Goal: Task Accomplishment & Management: Manage account settings

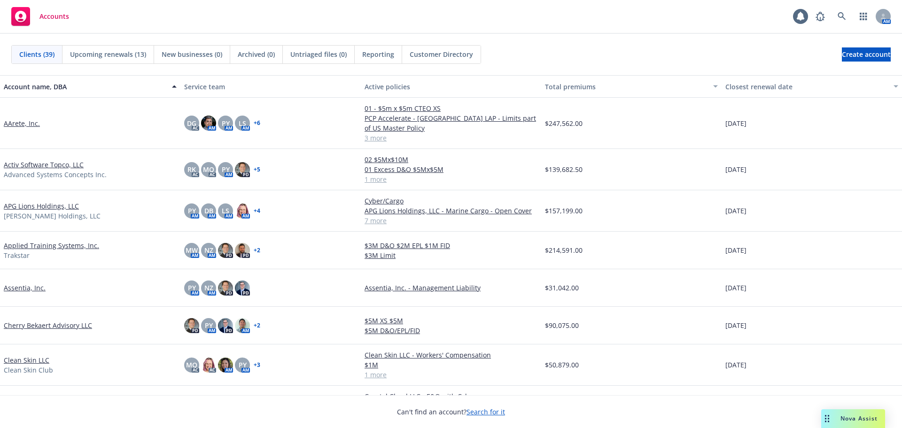
scroll to position [47, 0]
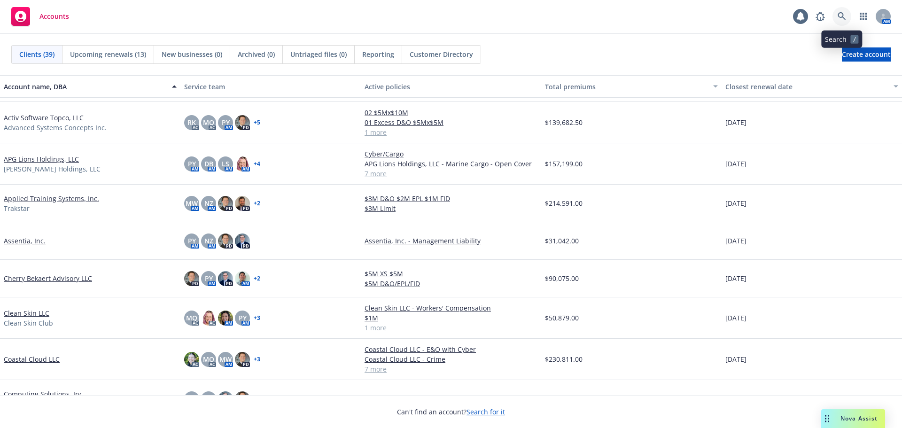
click at [848, 20] on link at bounding box center [841, 16] width 19 height 19
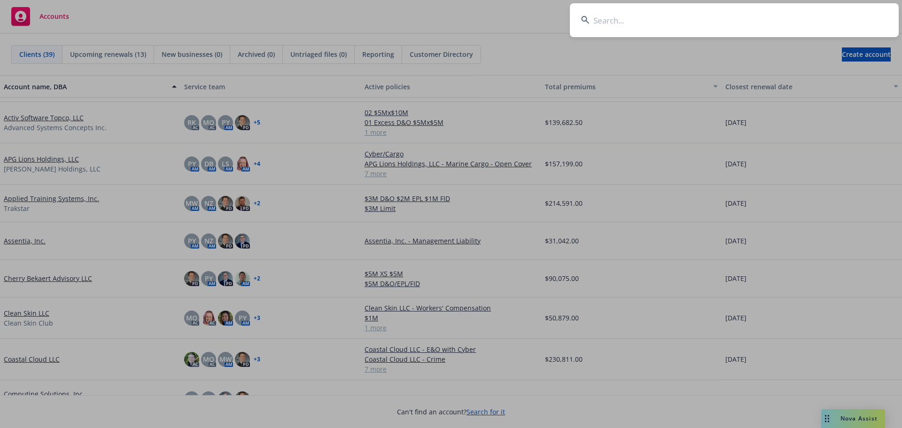
drag, startPoint x: 670, startPoint y: 28, endPoint x: 670, endPoint y: 23, distance: 5.6
click at [670, 27] on input at bounding box center [734, 20] width 329 height 34
click at [670, 22] on input at bounding box center [734, 20] width 329 height 34
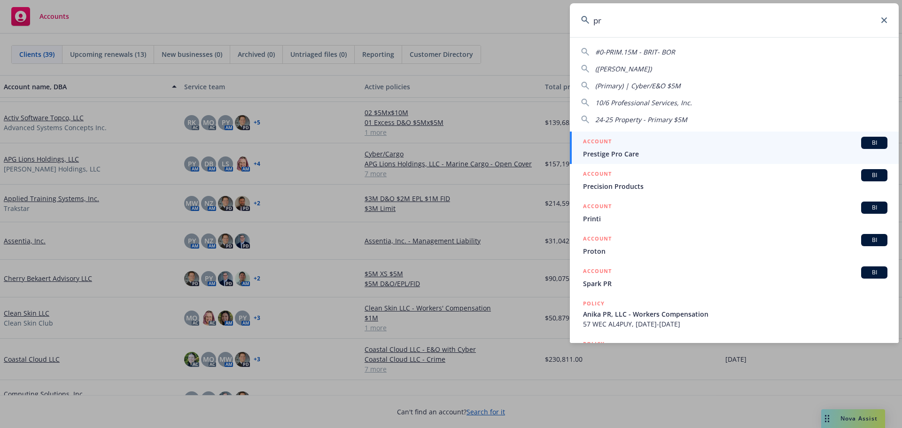
type input "p"
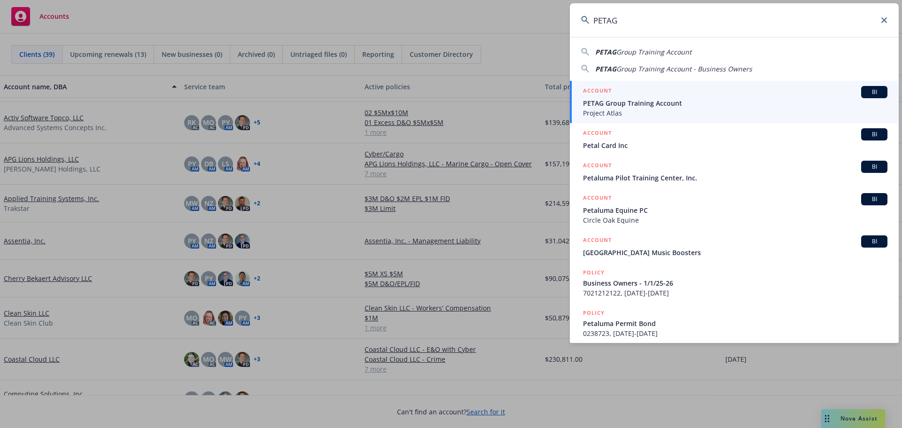
type input "PETAG"
click at [656, 97] on div "ACCOUNT BI" at bounding box center [735, 92] width 304 height 12
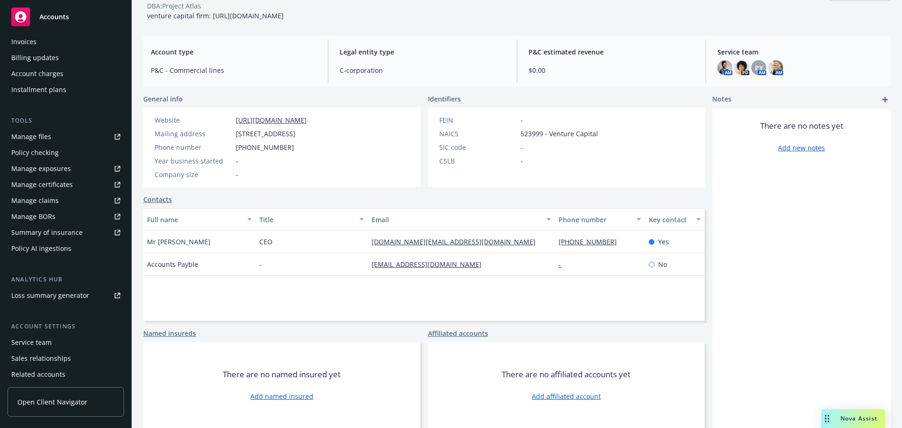
scroll to position [188, 0]
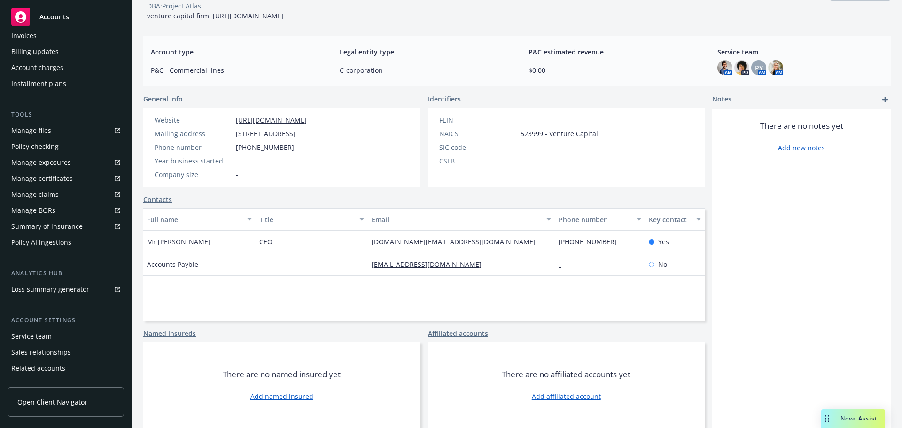
click at [66, 343] on div "Service team" at bounding box center [65, 336] width 109 height 15
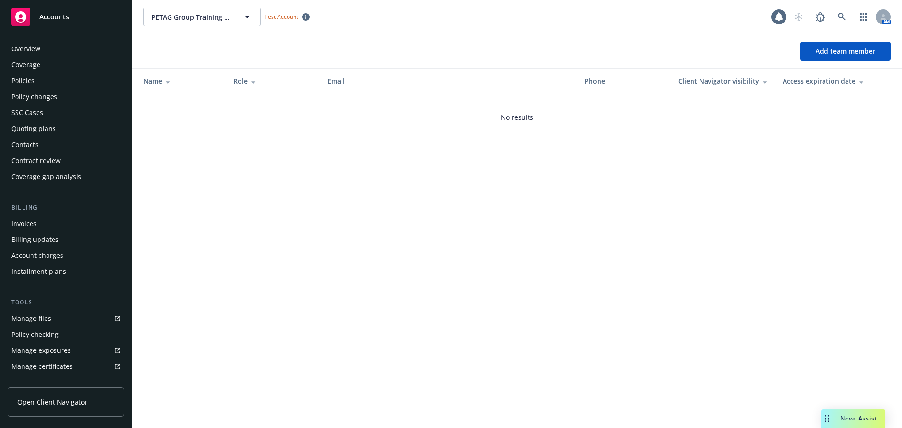
scroll to position [216, 0]
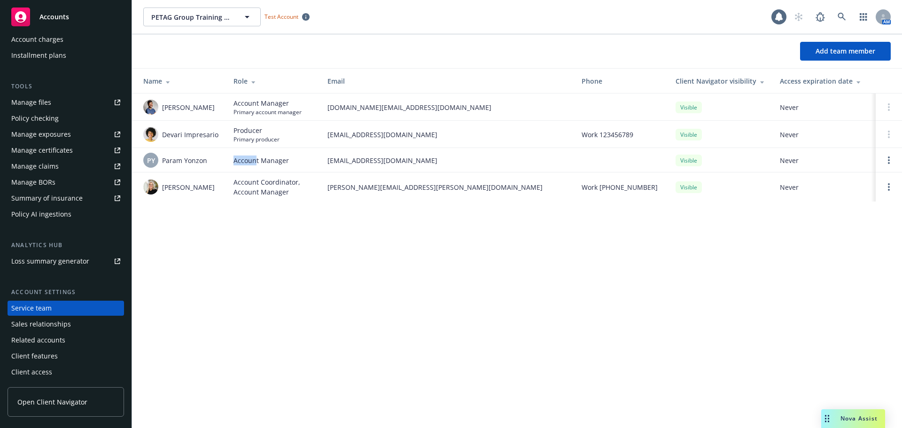
drag, startPoint x: 230, startPoint y: 160, endPoint x: 272, endPoint y: 165, distance: 42.5
click at [271, 155] on td "Account Manager" at bounding box center [273, 160] width 94 height 24
click at [268, 176] on td "Account Coordinator, Account Manager" at bounding box center [273, 186] width 94 height 29
drag, startPoint x: 235, startPoint y: 104, endPoint x: 292, endPoint y: 103, distance: 56.4
click at [292, 103] on span "Account Manager" at bounding box center [267, 103] width 68 height 10
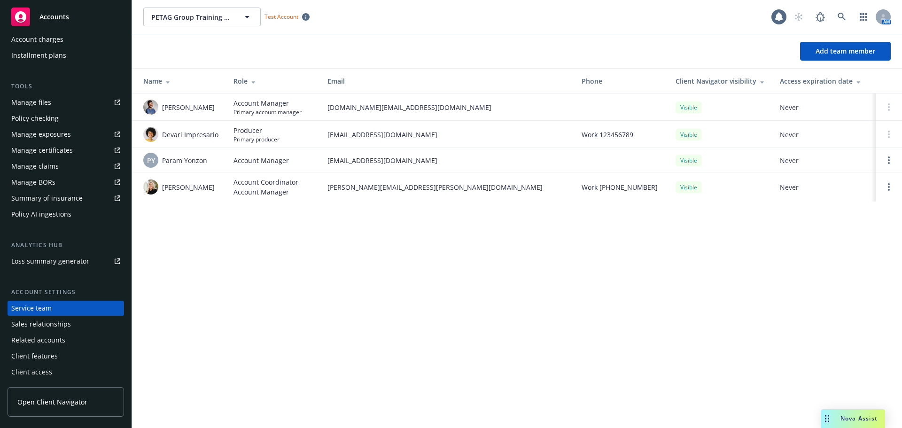
click at [242, 182] on span "Account Coordinator, Account Manager" at bounding box center [272, 187] width 79 height 20
drag, startPoint x: 234, startPoint y: 160, endPoint x: 308, endPoint y: 160, distance: 73.3
click at [307, 160] on div "Account Manager" at bounding box center [272, 160] width 79 height 10
click at [291, 196] on span "Account Coordinator, Account Manager" at bounding box center [272, 187] width 79 height 20
click at [891, 159] on link "Open options" at bounding box center [888, 160] width 11 height 11
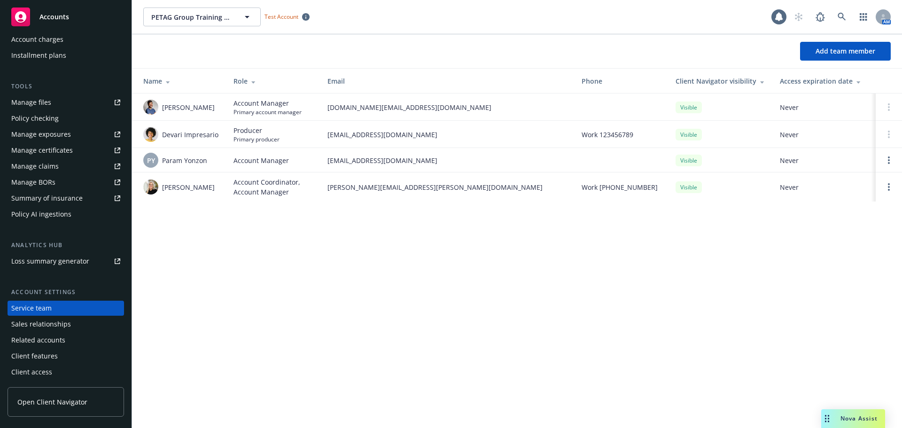
click at [619, 153] on td at bounding box center [621, 160] width 94 height 24
click at [843, 54] on span "Add team member" at bounding box center [845, 51] width 60 height 9
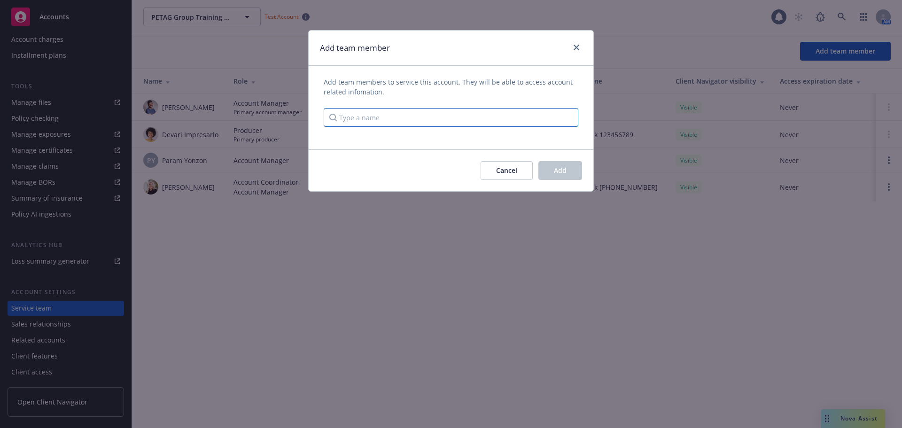
click at [386, 113] on input "Type a name" at bounding box center [451, 117] width 255 height 19
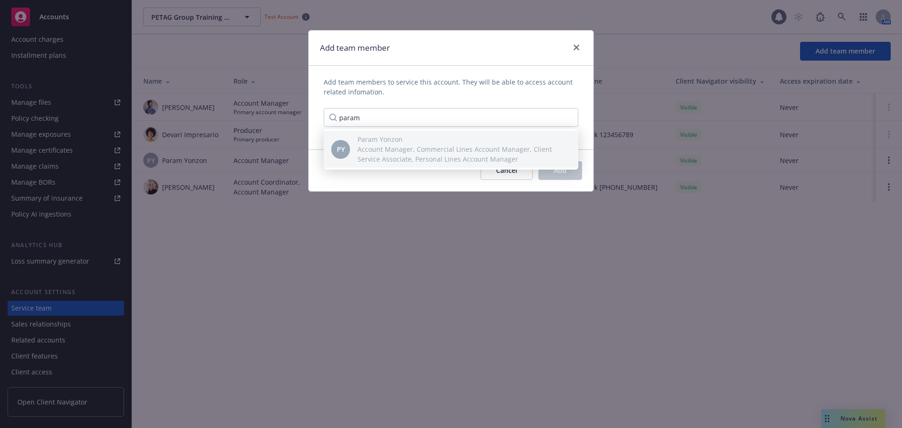
click at [353, 255] on div "Add team member Add team members to service this account. They will be able to …" at bounding box center [451, 214] width 902 height 428
drag, startPoint x: 372, startPoint y: 120, endPoint x: 299, endPoint y: 114, distance: 73.1
click at [299, 114] on div "Add team member Add team members to service this account. They will be able to …" at bounding box center [451, 214] width 902 height 428
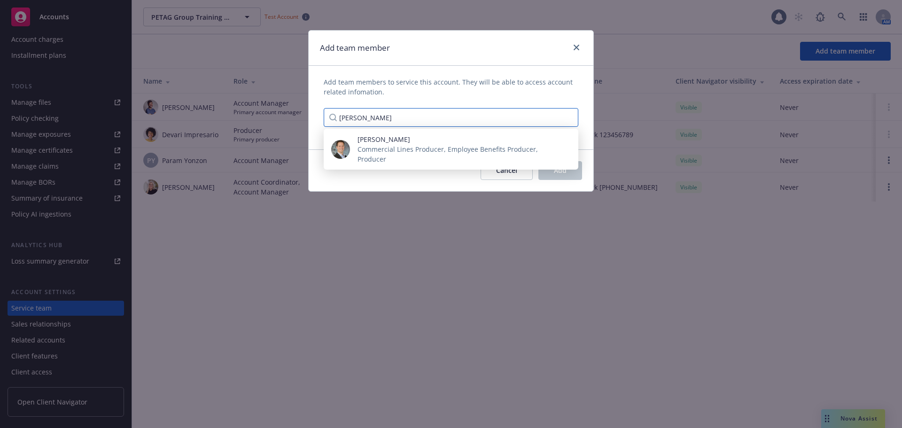
type input "[PERSON_NAME]"
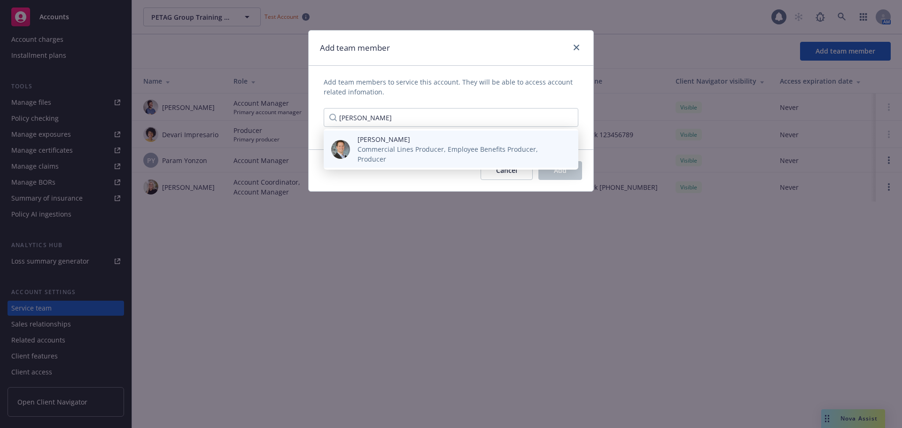
click at [386, 146] on span "Commercial Lines Producer, Employee Benefits Producer, Producer" at bounding box center [460, 154] width 206 height 20
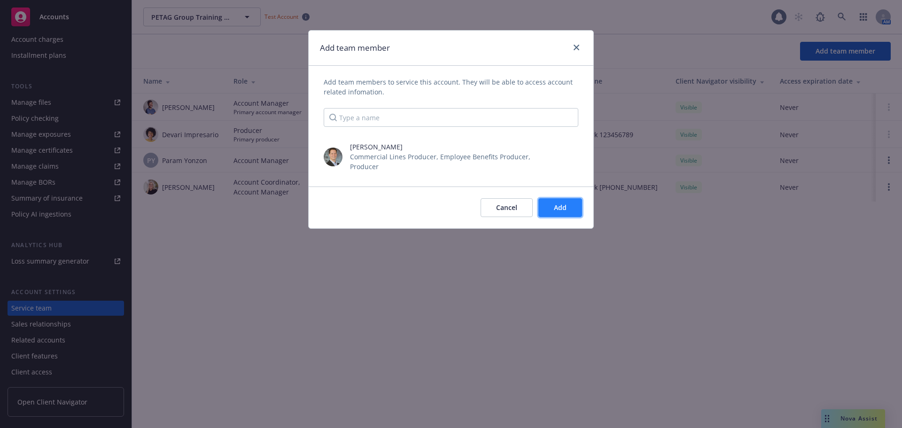
click at [559, 203] on span "Add" at bounding box center [560, 207] width 13 height 9
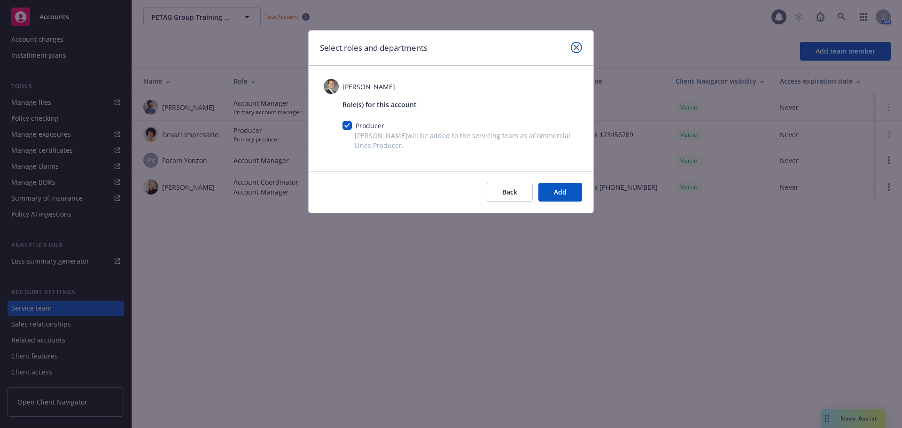
click at [577, 46] on icon "close" at bounding box center [577, 48] width 6 height 6
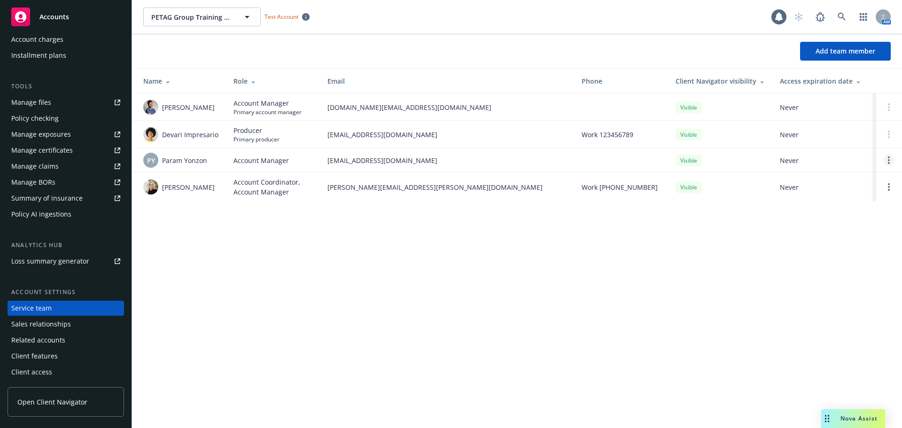
click at [892, 158] on link "Open options" at bounding box center [888, 160] width 11 height 11
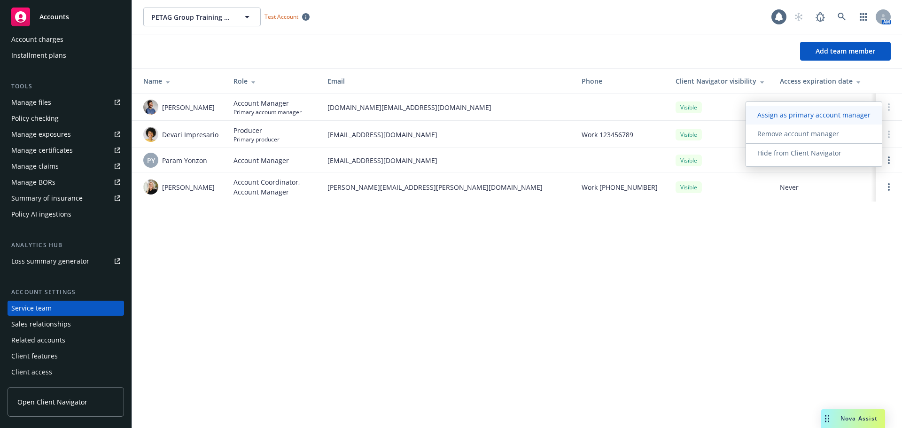
click at [857, 118] on span "Assign as primary account manager" at bounding box center [814, 114] width 136 height 9
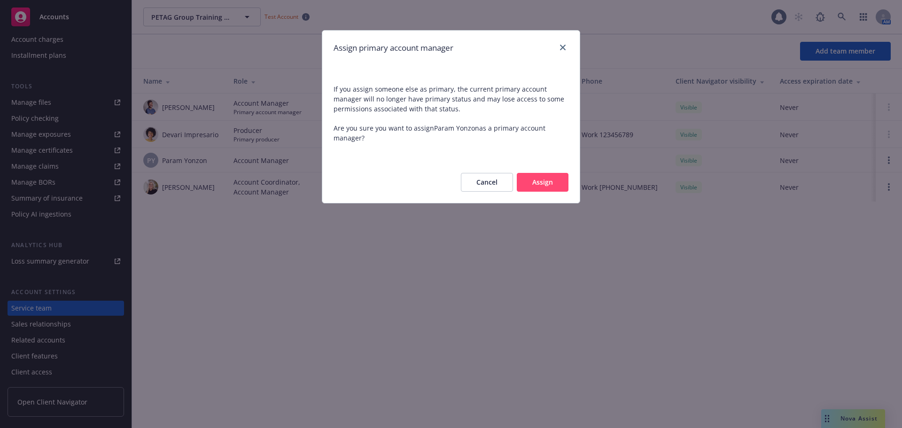
drag, startPoint x: 325, startPoint y: 84, endPoint x: 380, endPoint y: 140, distance: 77.7
click at [380, 140] on span "If you assign someone else as primary, the current primary account manager will…" at bounding box center [450, 113] width 257 height 96
click at [566, 180] on button "Assign" at bounding box center [543, 182] width 52 height 19
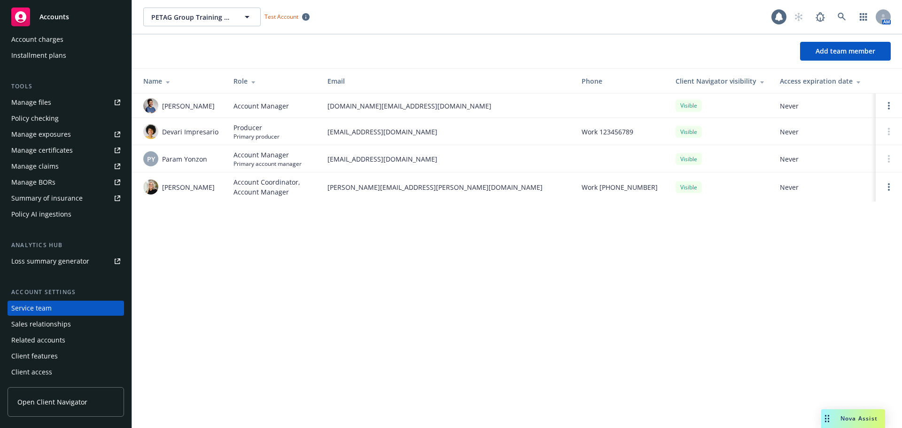
click at [58, 121] on div "Policy checking" at bounding box center [65, 118] width 109 height 15
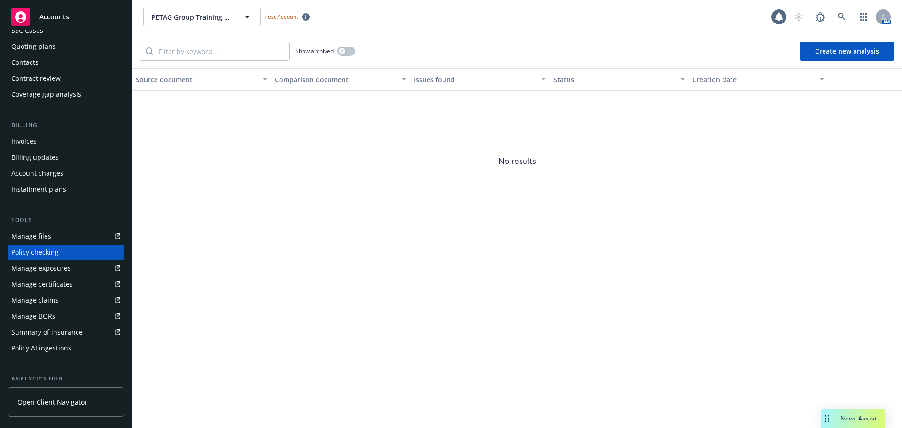
scroll to position [59, 0]
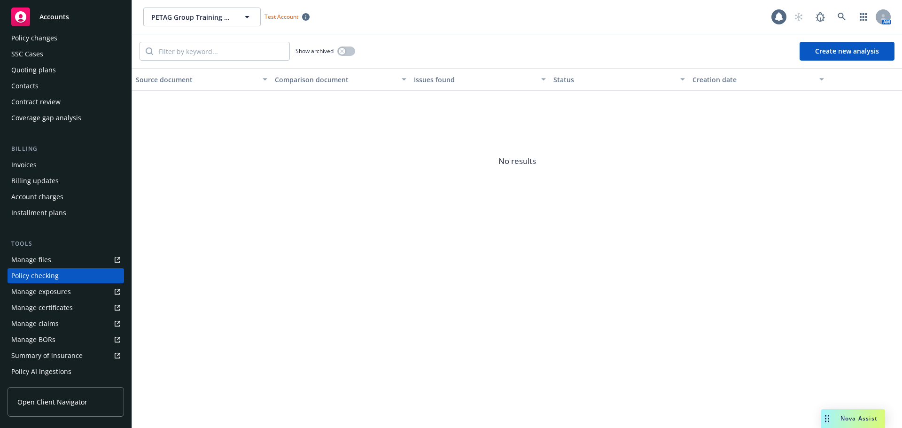
click at [46, 31] on div "Policy changes" at bounding box center [34, 38] width 46 height 15
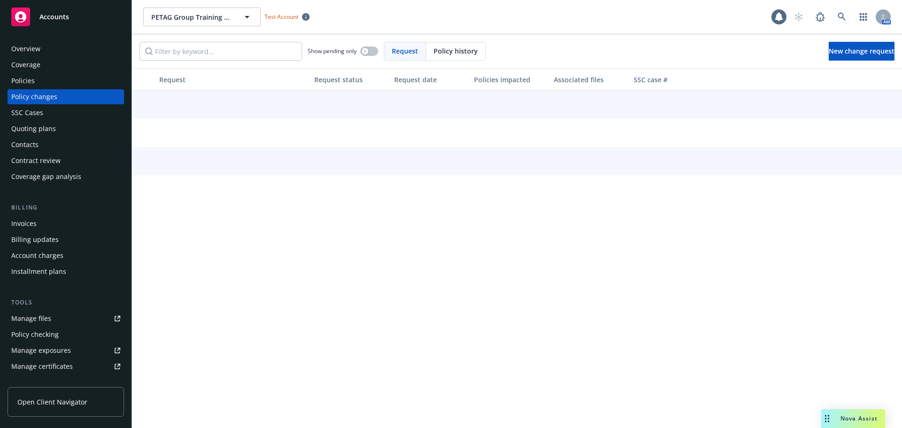
click at [49, 15] on span "Accounts" at bounding box center [54, 17] width 30 height 8
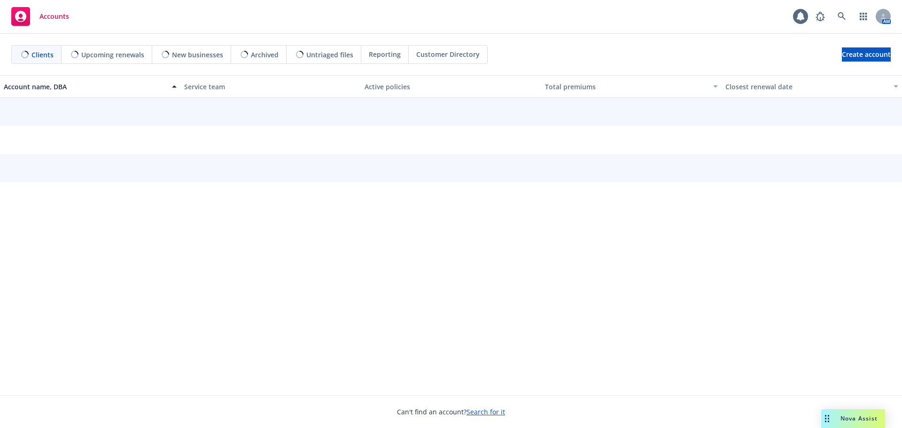
click at [50, 19] on span "Accounts" at bounding box center [54, 17] width 30 height 8
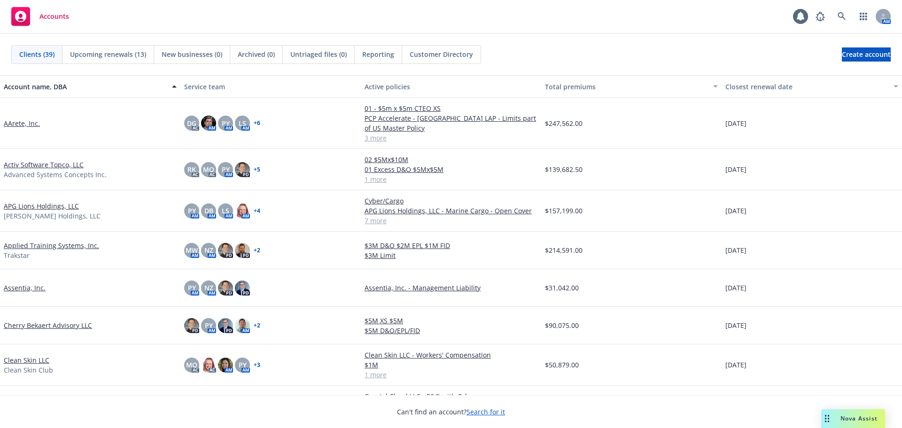
click at [47, 18] on span "Accounts" at bounding box center [54, 17] width 30 height 8
